Goal: Task Accomplishment & Management: Manage account settings

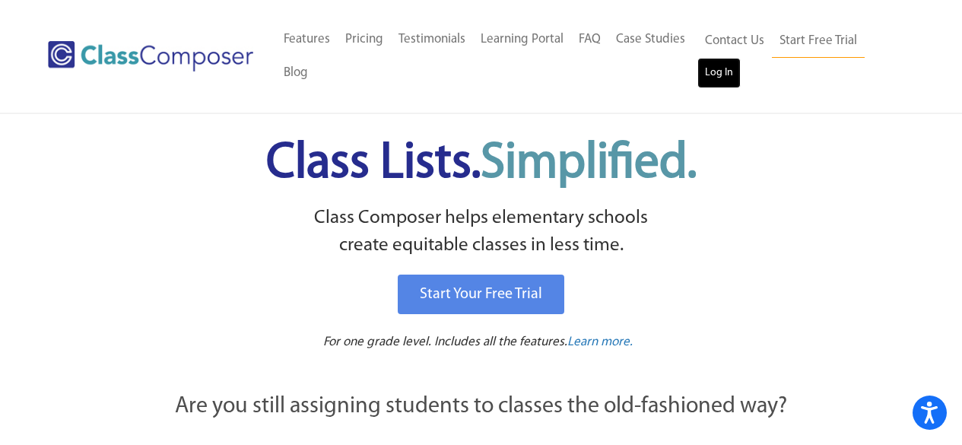
click at [701, 83] on link "Log In" at bounding box center [719, 73] width 43 height 30
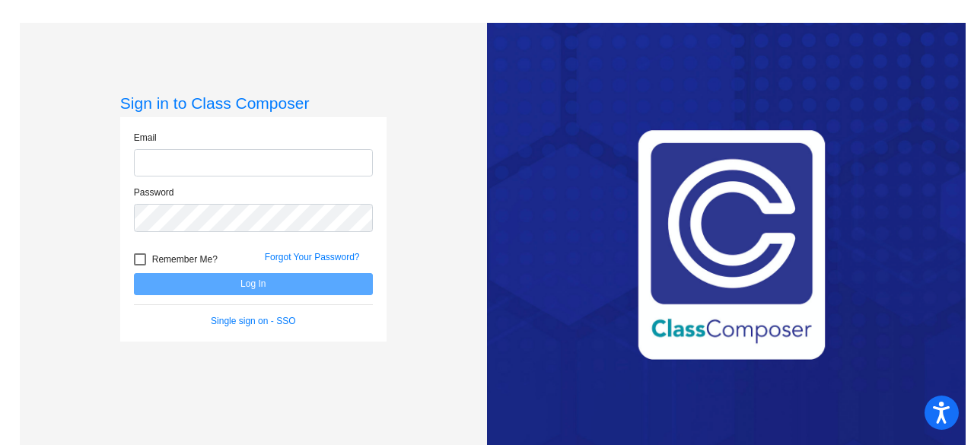
type input "[EMAIL_ADDRESS][DOMAIN_NAME]"
click at [134, 273] on button "Log In" at bounding box center [253, 284] width 239 height 22
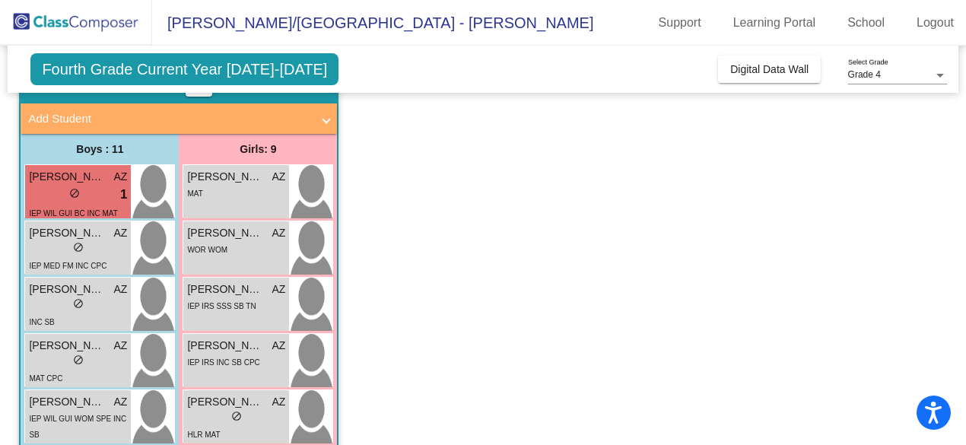
scroll to position [6, 0]
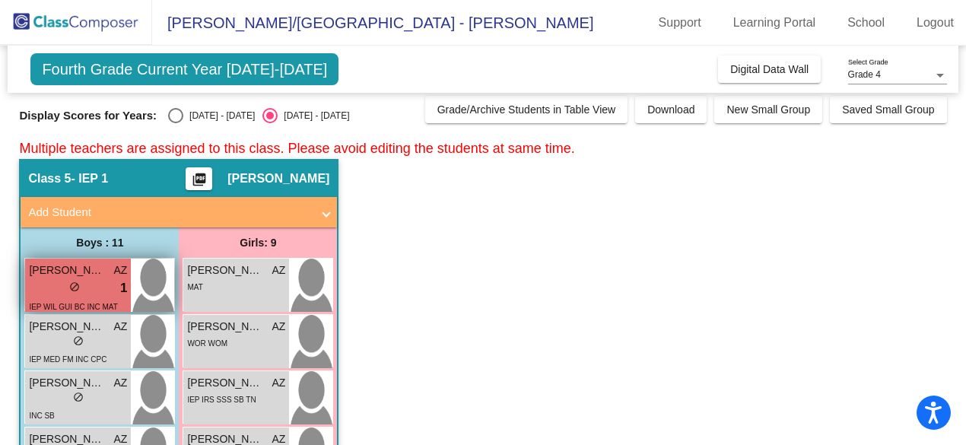
click at [84, 281] on div "lock do_not_disturb_alt 1" at bounding box center [78, 288] width 98 height 20
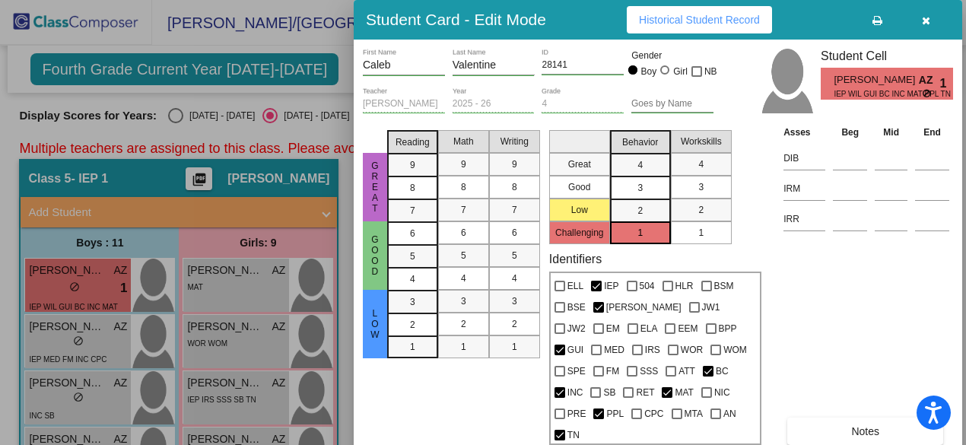
click at [101, 341] on div at bounding box center [483, 222] width 966 height 445
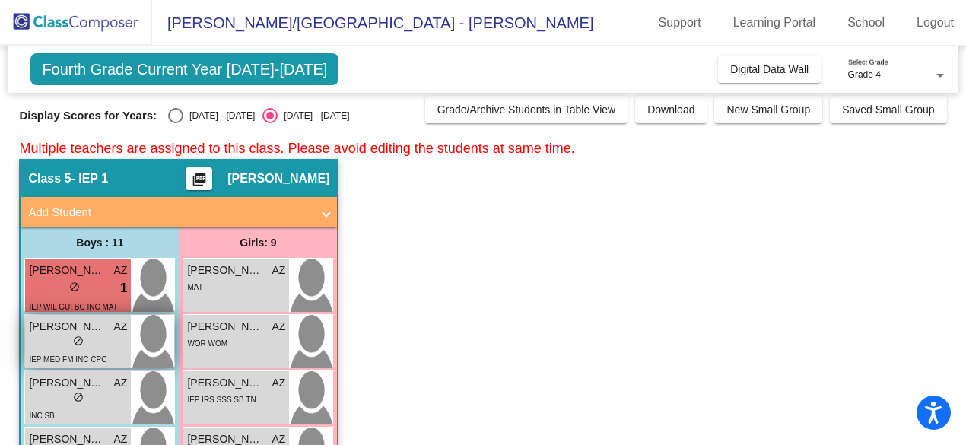
click at [101, 341] on div "lock do_not_disturb_alt" at bounding box center [78, 343] width 98 height 16
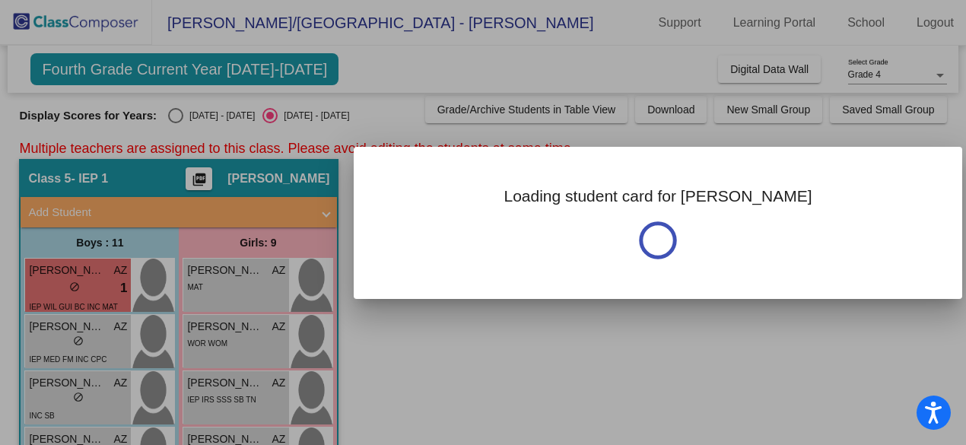
click at [101, 341] on div at bounding box center [483, 222] width 966 height 445
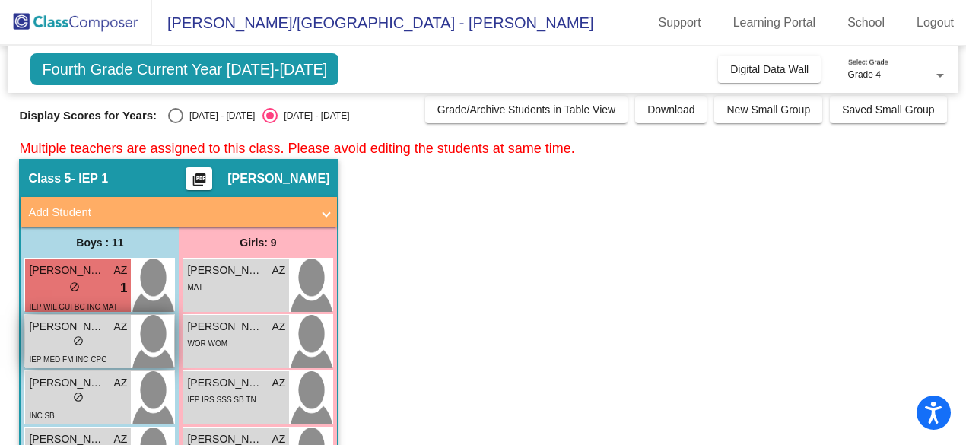
click at [101, 341] on div "lock do_not_disturb_alt" at bounding box center [78, 343] width 98 height 16
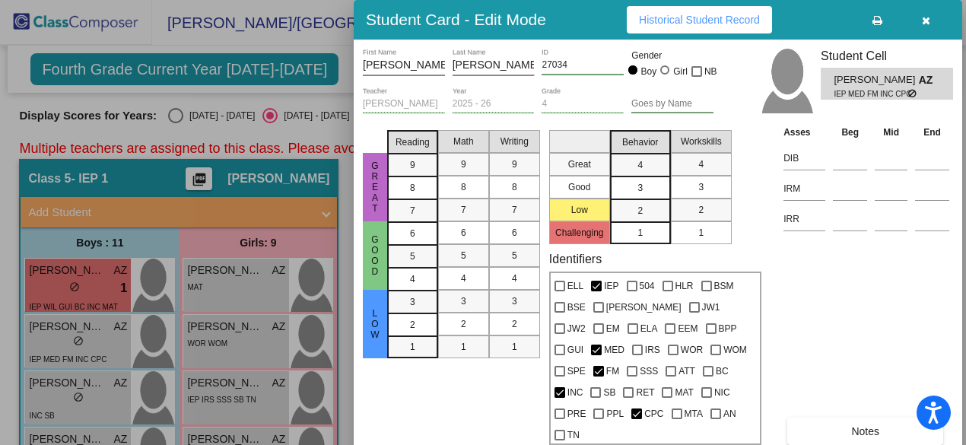
click at [101, 341] on div at bounding box center [483, 222] width 966 height 445
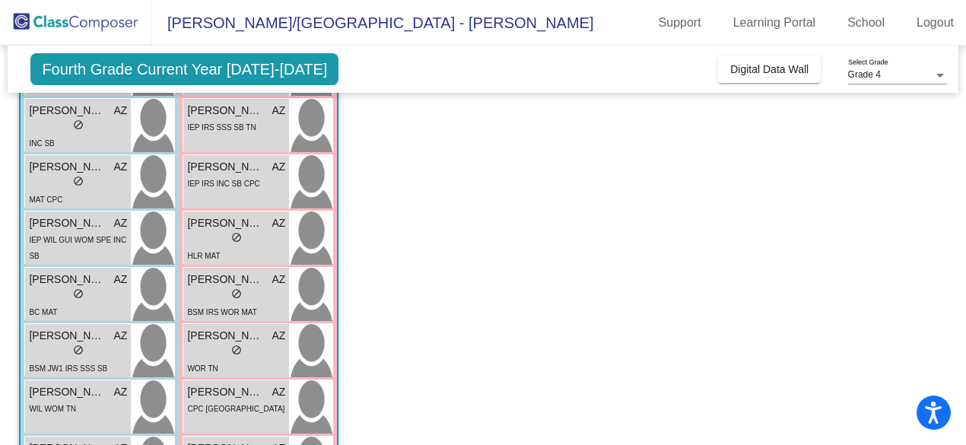
scroll to position [234, 0]
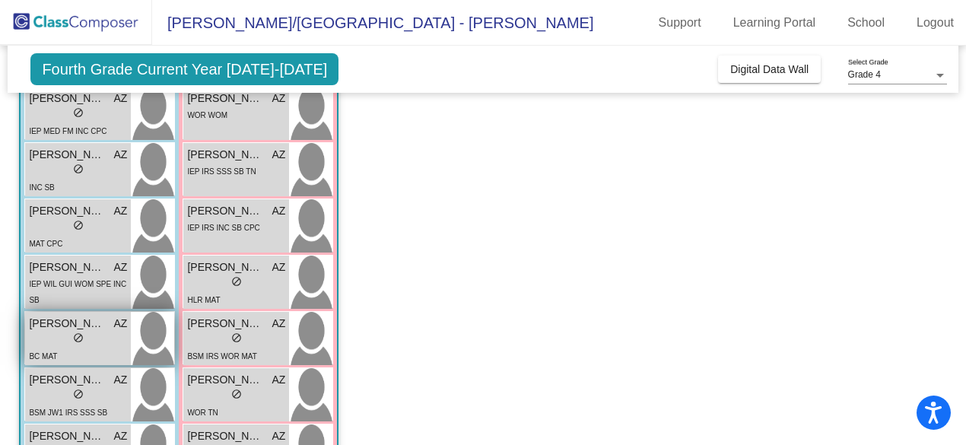
click at [79, 336] on span "do_not_disturb_alt" at bounding box center [78, 337] width 11 height 11
